Goal: Task Accomplishment & Management: Use online tool/utility

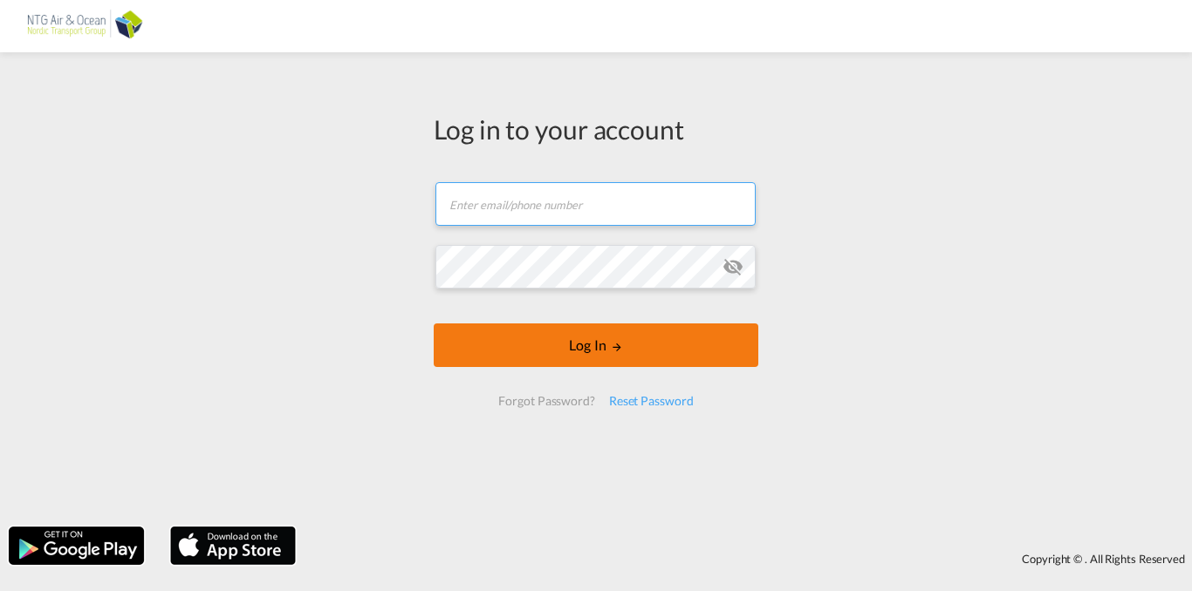
type input "[EMAIL_ADDRESS][DOMAIN_NAME]"
click at [593, 361] on button "Log In" at bounding box center [596, 346] width 325 height 44
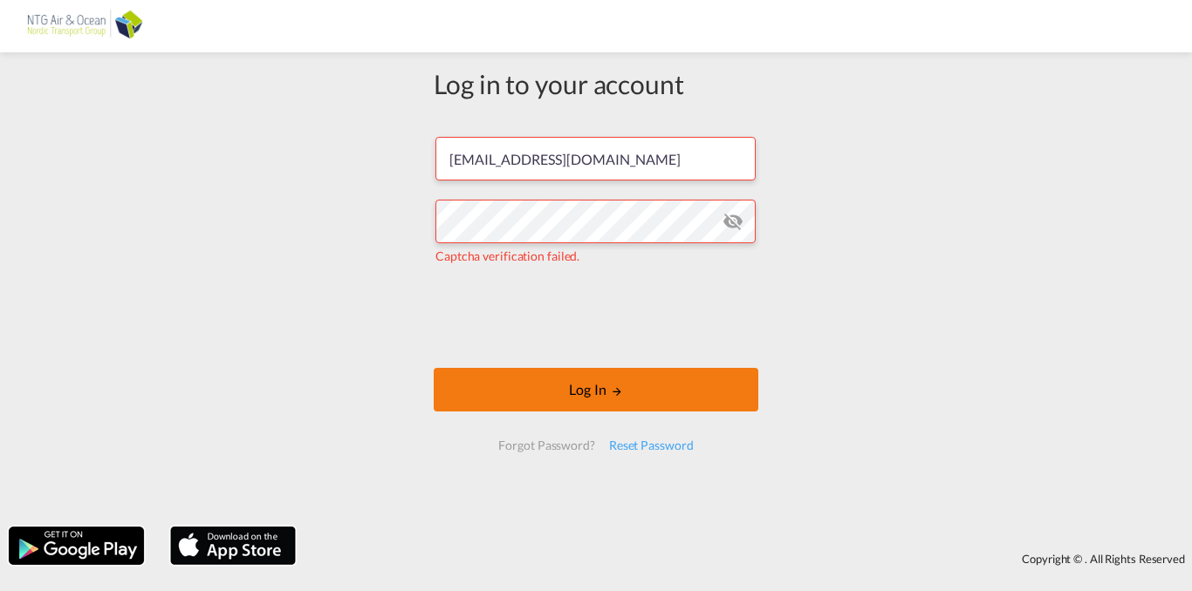
click at [585, 387] on button "Log In" at bounding box center [596, 390] width 325 height 44
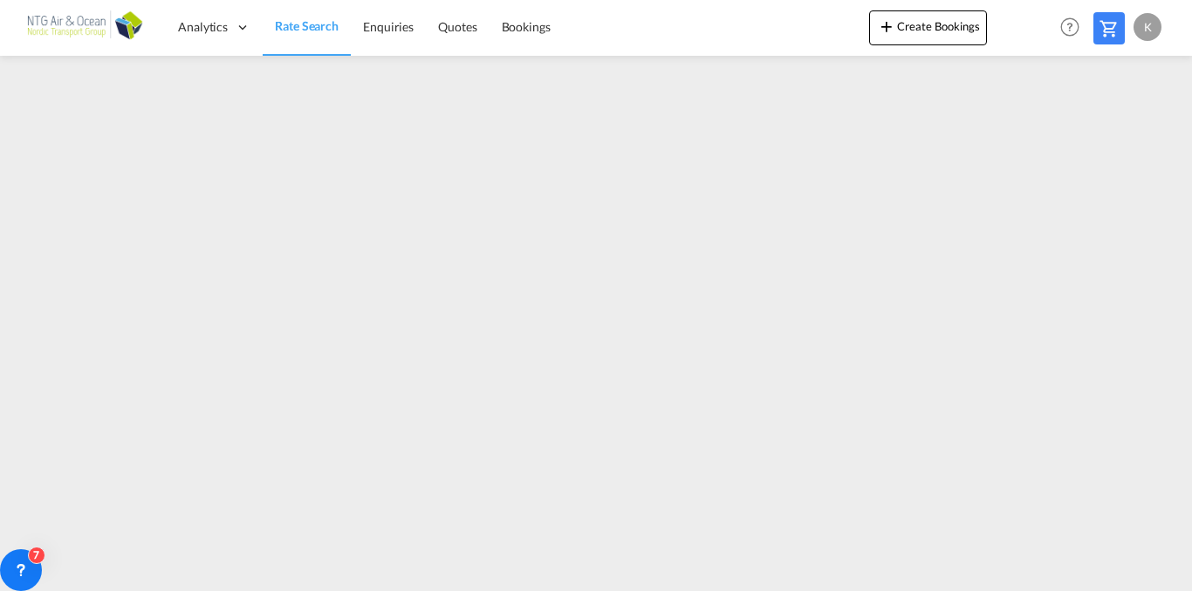
click at [1139, 23] on div "K" at bounding box center [1147, 27] width 28 height 28
click at [1107, 129] on button "Logout" at bounding box center [1126, 133] width 113 height 35
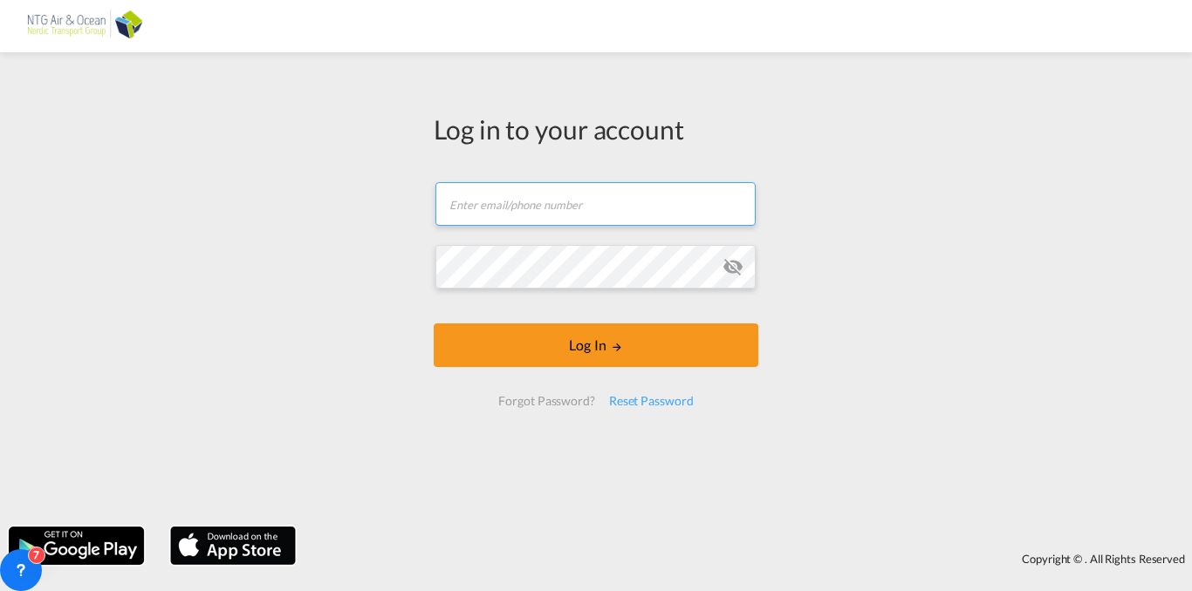
type input "[EMAIL_ADDRESS][DOMAIN_NAME]"
